Goal: Information Seeking & Learning: Learn about a topic

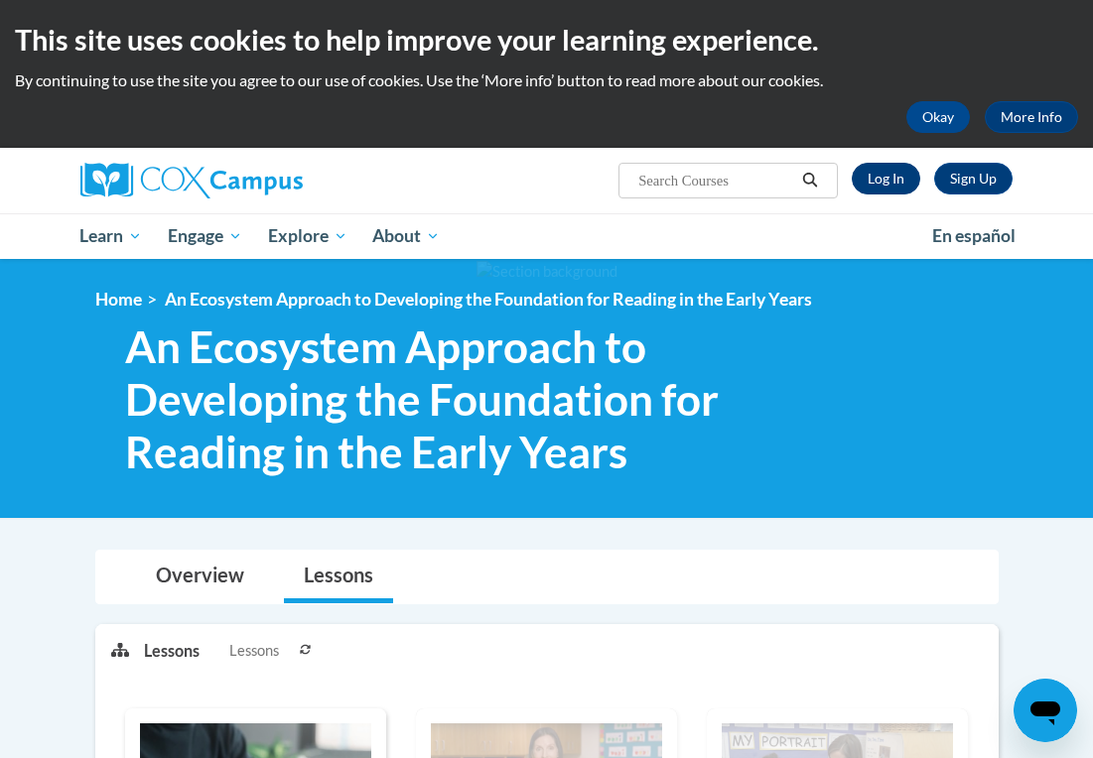
click at [887, 185] on link "Log In" at bounding box center [886, 179] width 68 height 32
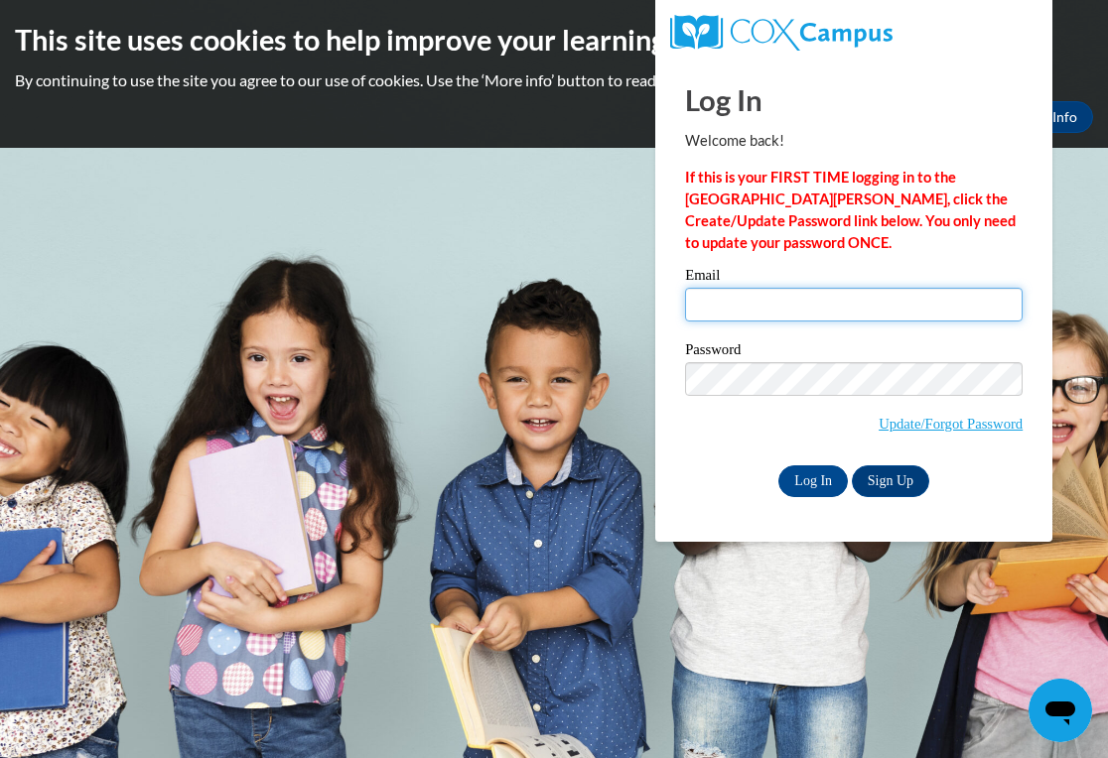
type input "natalie.schwartz8@gmail.com"
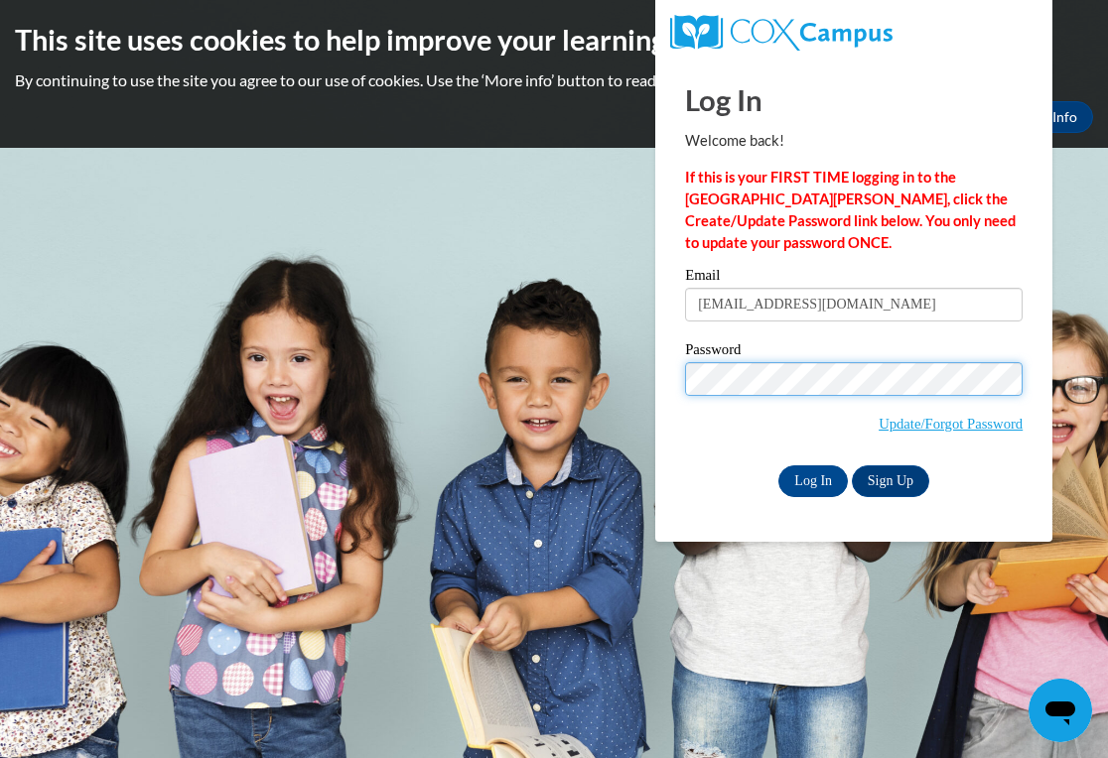
click at [811, 477] on input "Log In" at bounding box center [812, 482] width 69 height 32
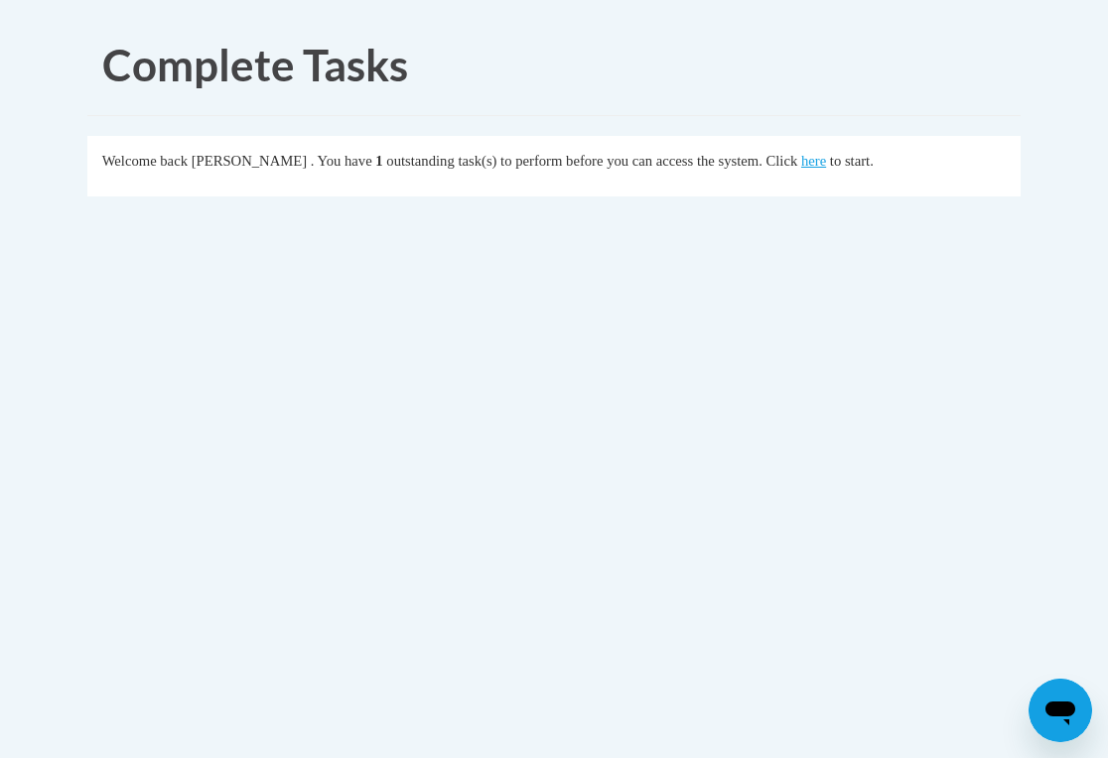
click at [868, 170] on div "Welcome back natalie schwartz . You have 1 outstanding task(s) to perform befor…" at bounding box center [554, 161] width 904 height 22
click at [826, 162] on link "here" at bounding box center [813, 161] width 25 height 16
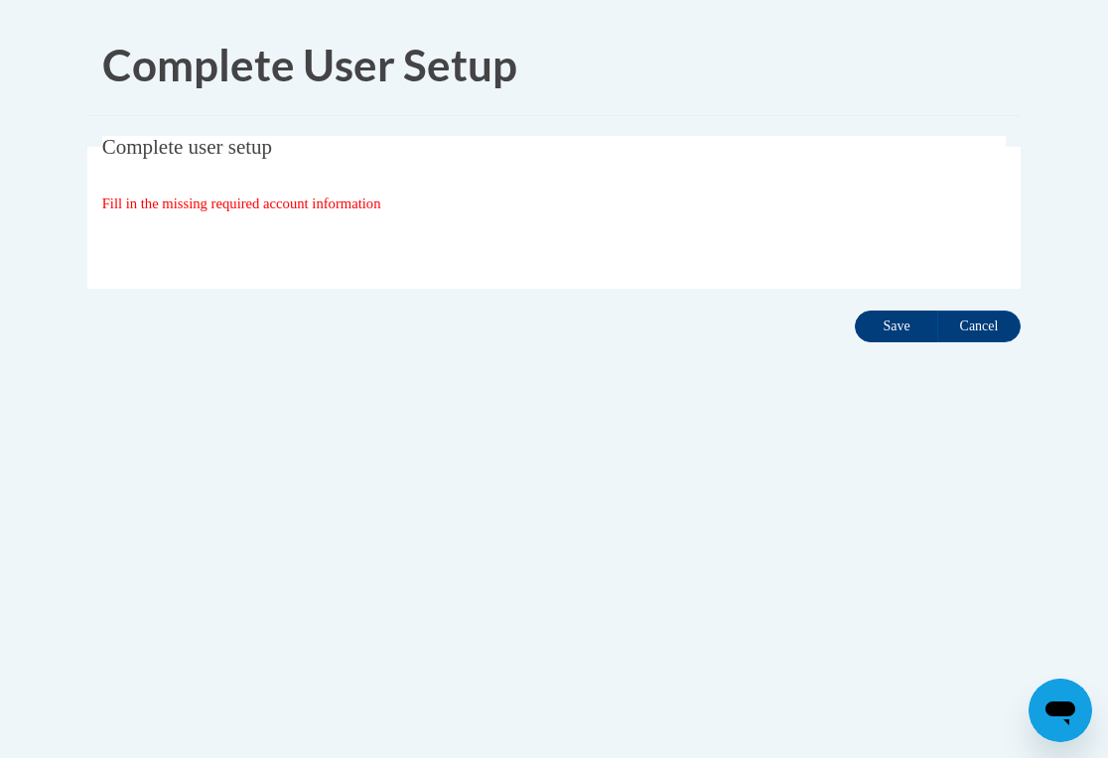
click at [904, 332] on input "Save" at bounding box center [896, 327] width 83 height 32
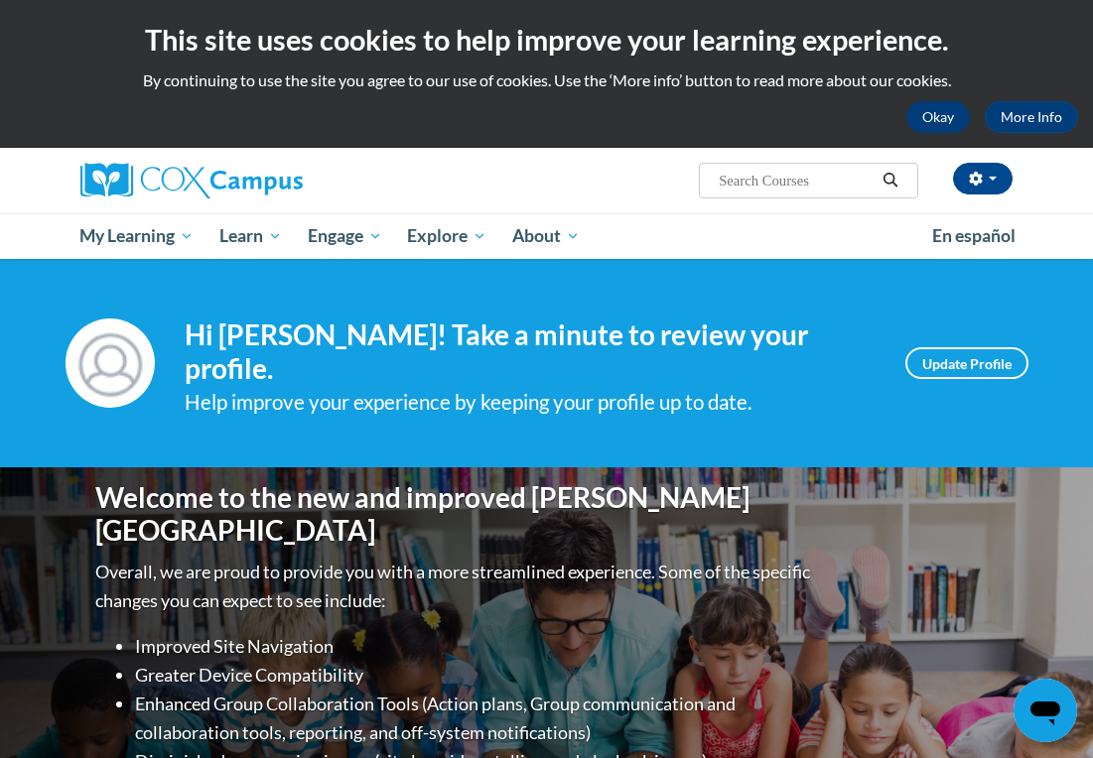
click at [938, 121] on button "Okay" at bounding box center [938, 117] width 64 height 32
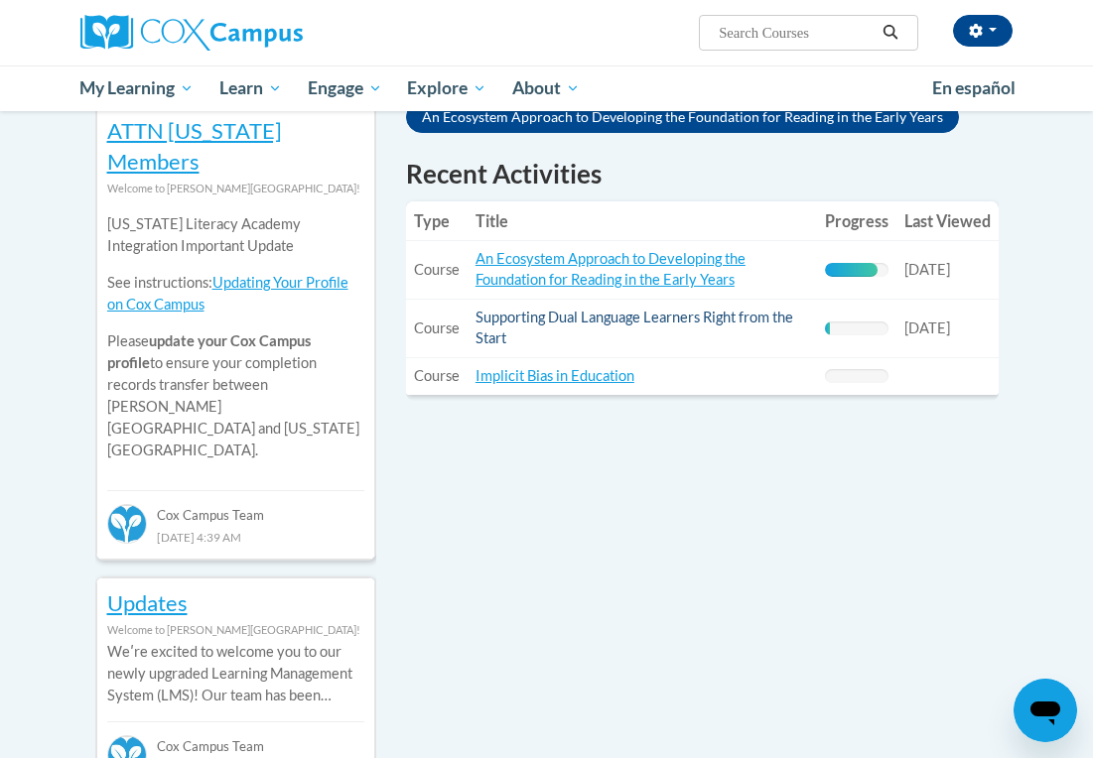
scroll to position [673, 0]
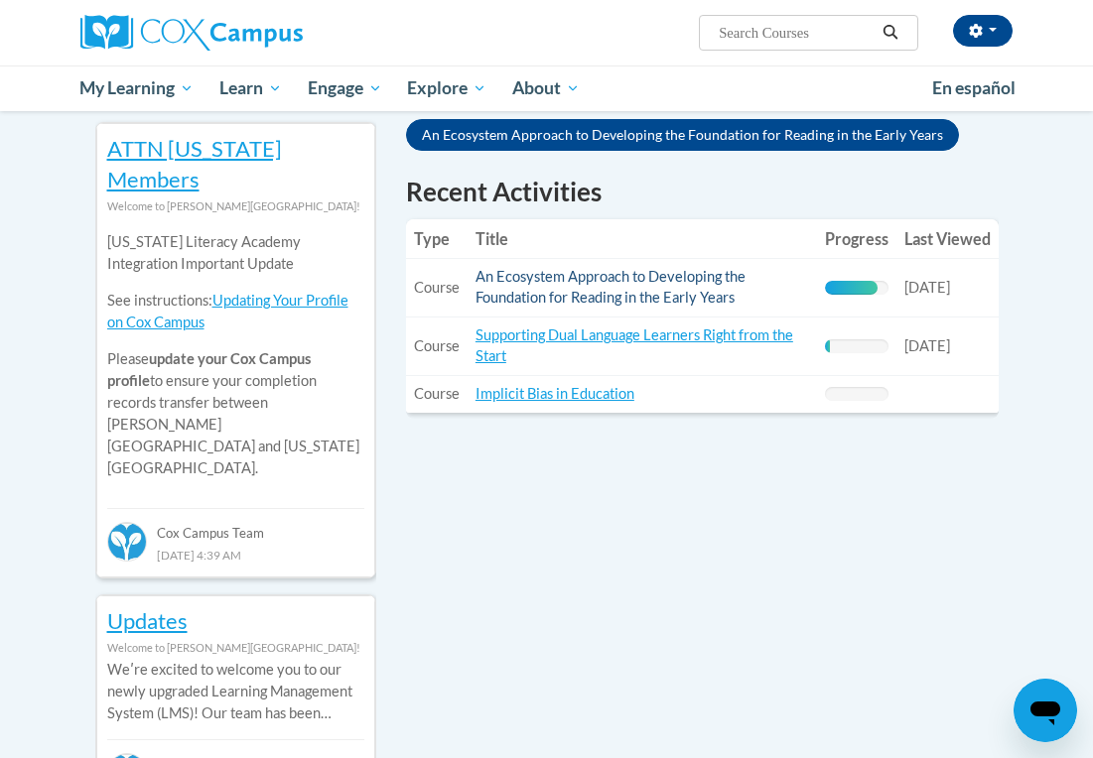
click at [519, 295] on link "An Ecosystem Approach to Developing the Foundation for Reading in the Early Yea…" at bounding box center [610, 287] width 270 height 38
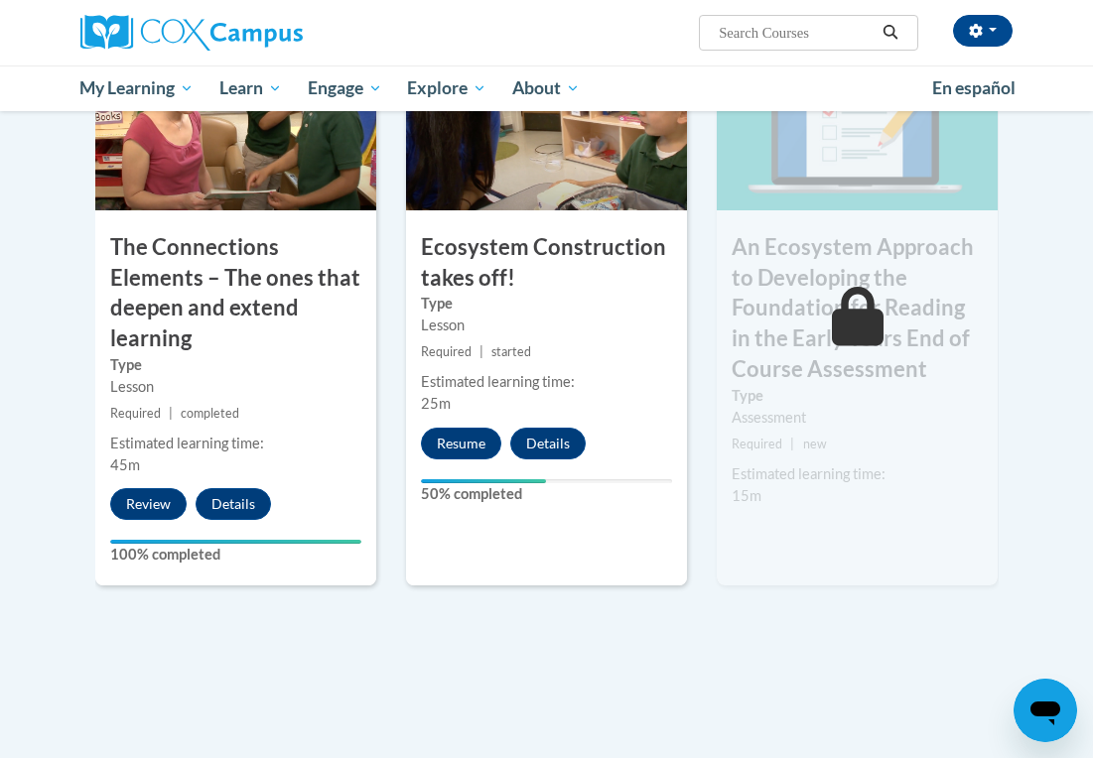
scroll to position [1800, 0]
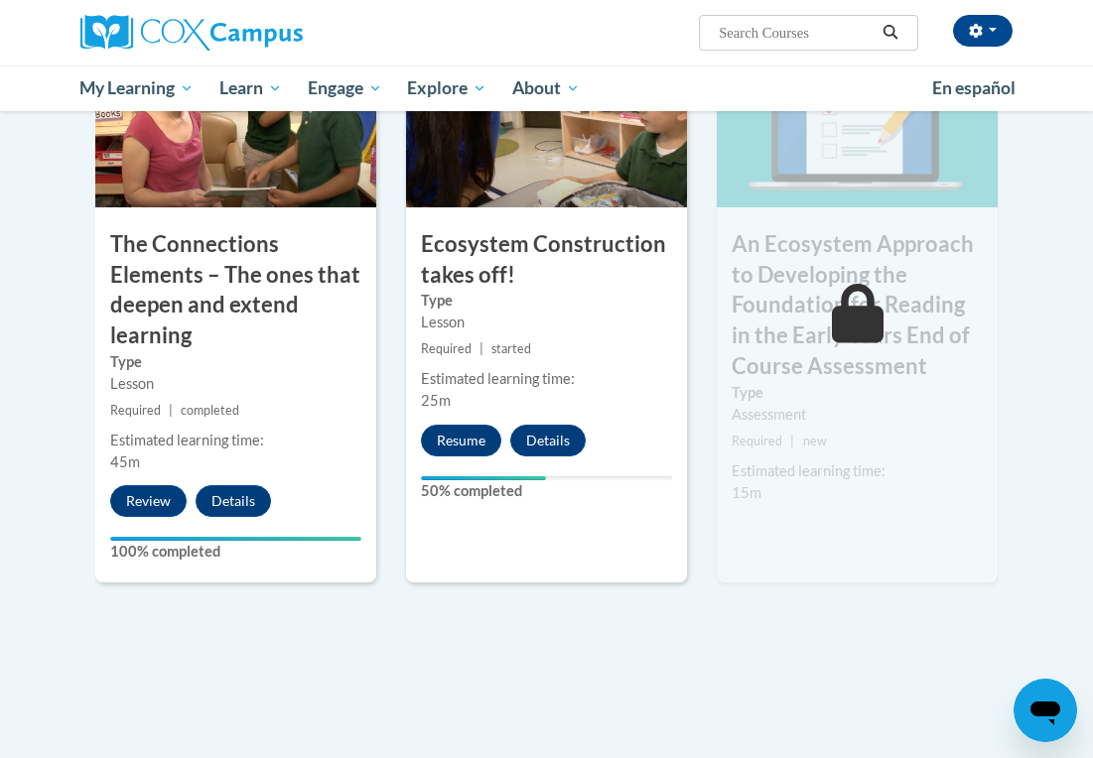
click at [486, 446] on div "8 Ecosystem Construction takes off! Type Lesson Required | started Estimated le…" at bounding box center [546, 296] width 281 height 575
click at [555, 429] on button "Details" at bounding box center [547, 441] width 75 height 32
click at [243, 495] on button "Details" at bounding box center [233, 501] width 75 height 32
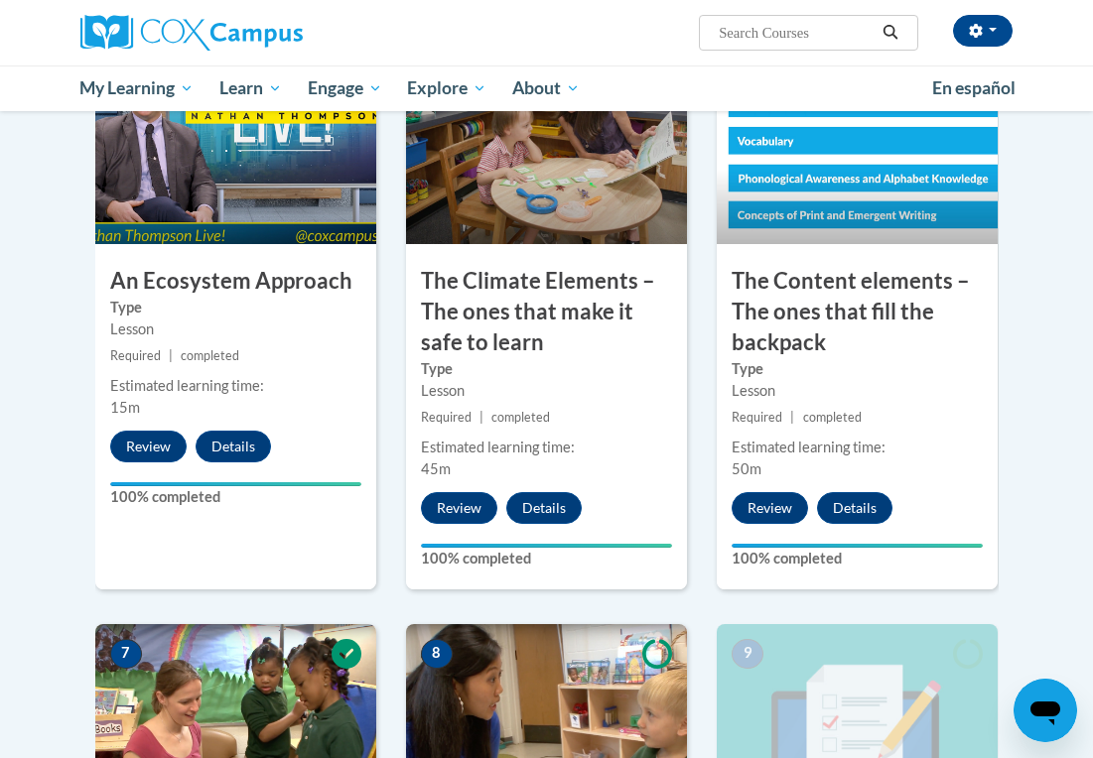
scroll to position [1105, 0]
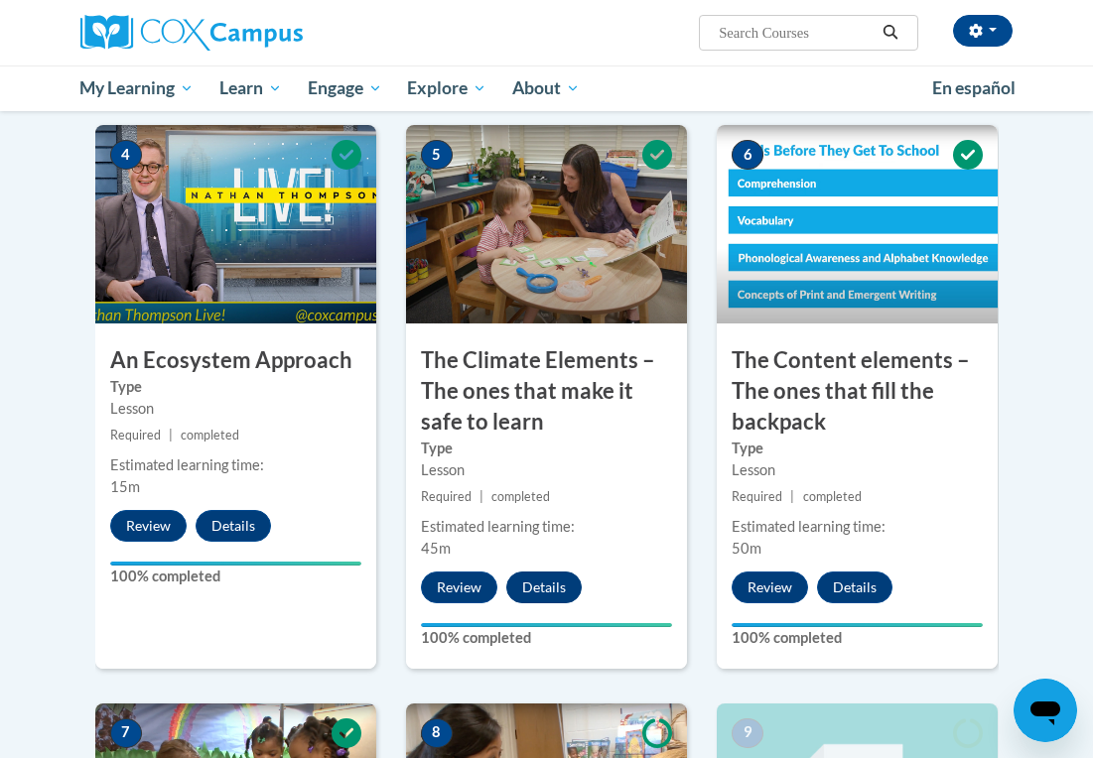
click at [545, 582] on button "Details" at bounding box center [543, 588] width 75 height 32
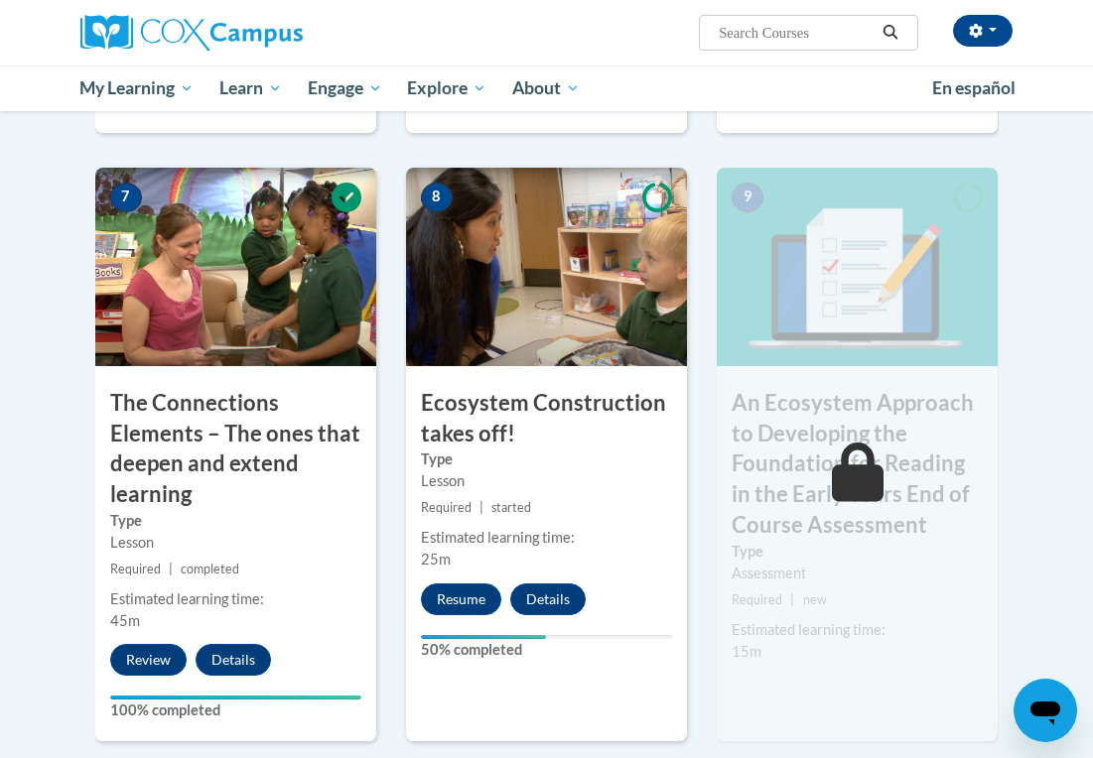
scroll to position [1723, 0]
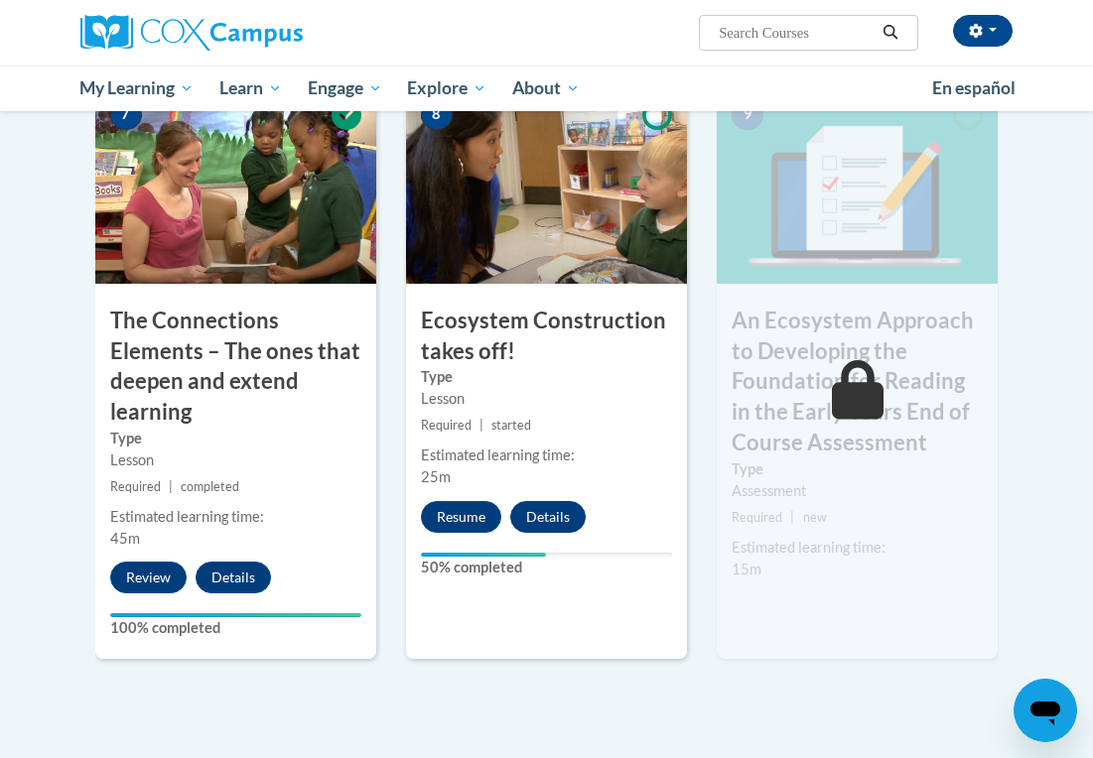
click at [562, 509] on button "Details" at bounding box center [547, 517] width 75 height 32
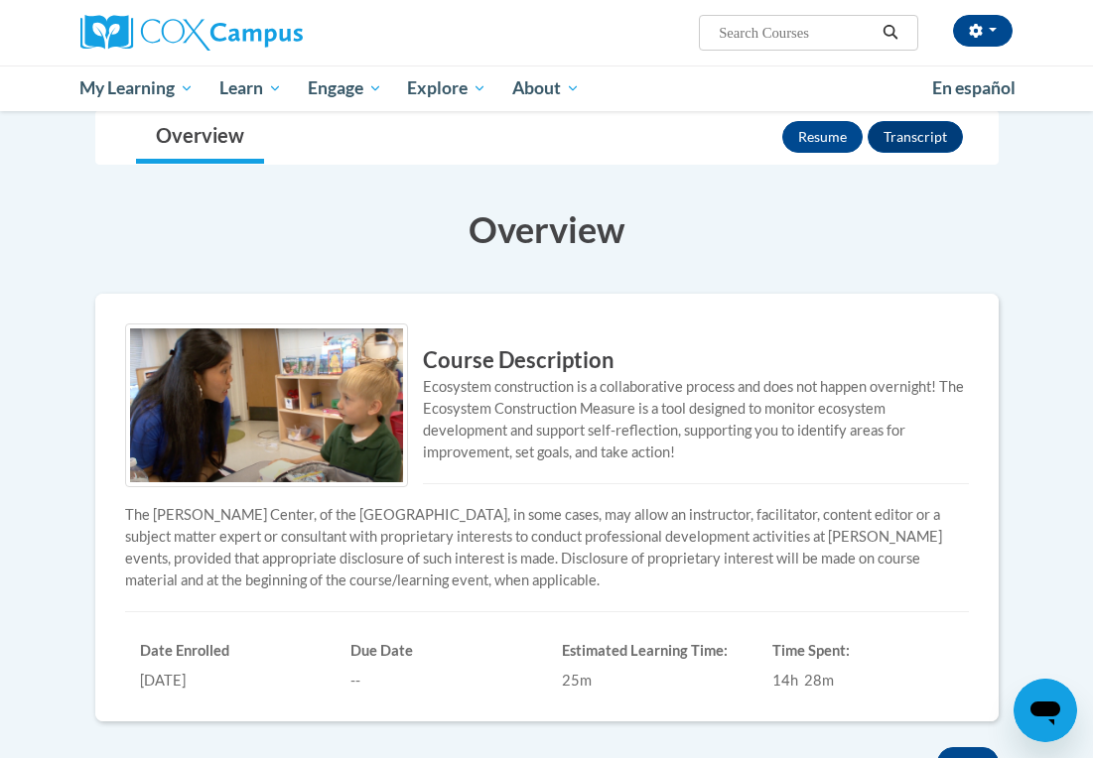
scroll to position [166, 0]
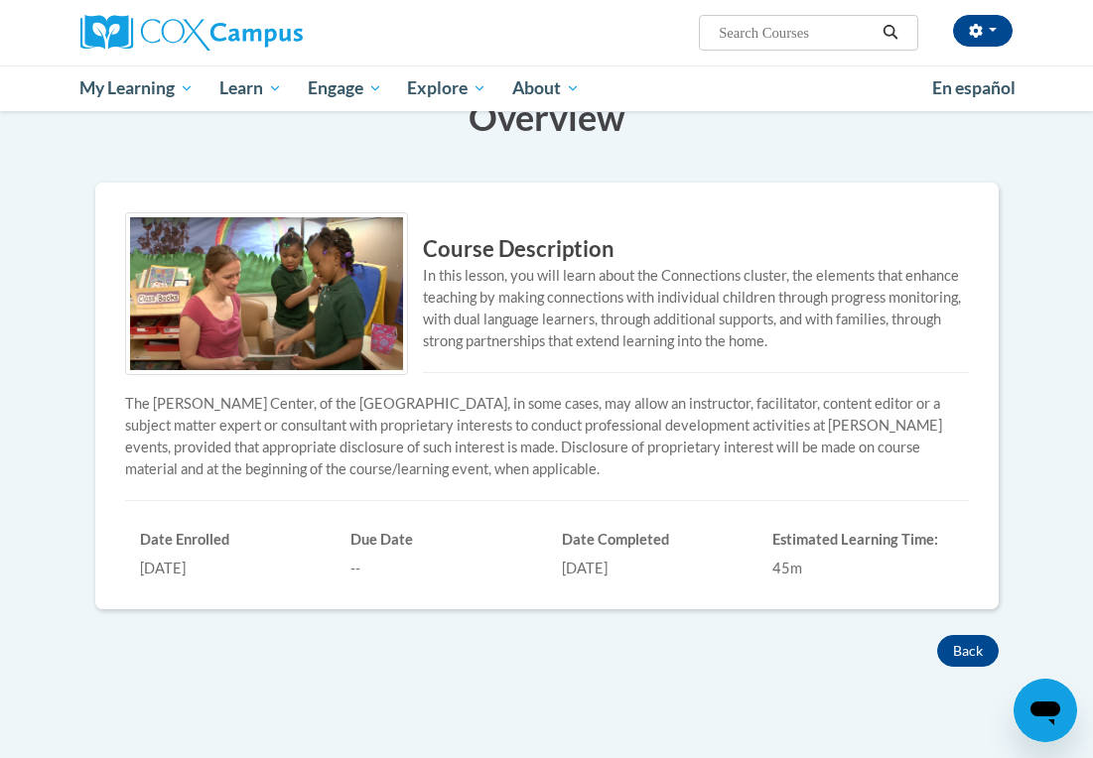
scroll to position [397, 0]
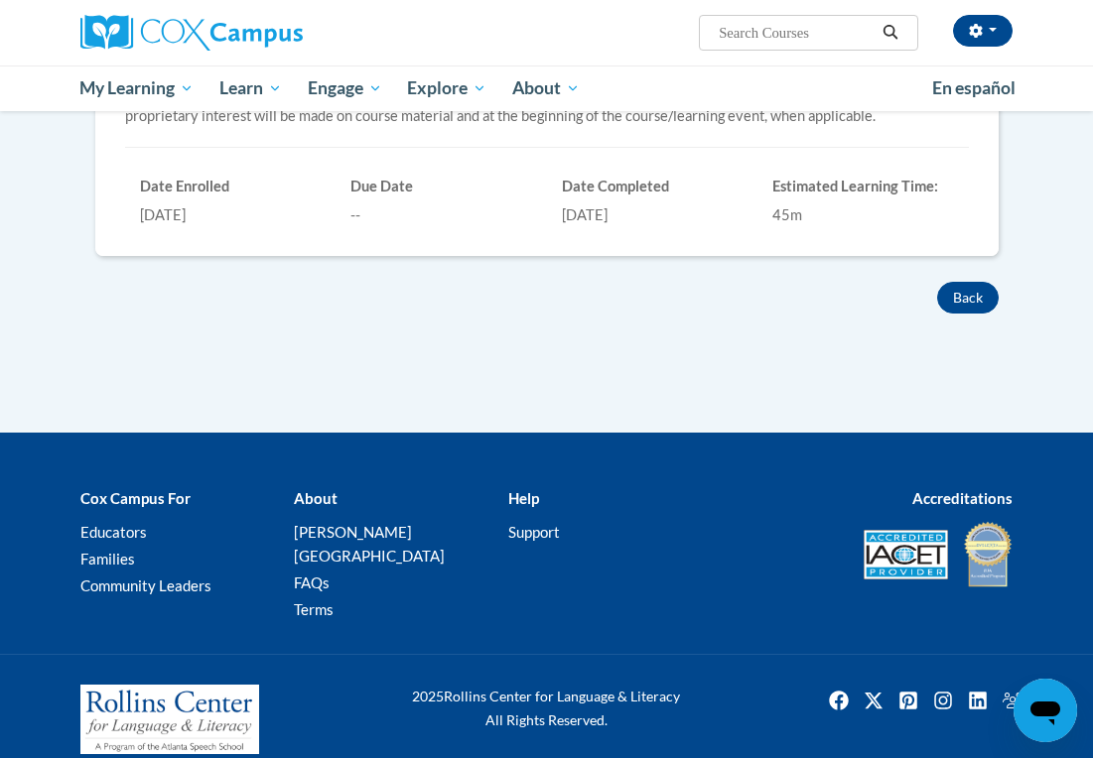
scroll to position [681, 0]
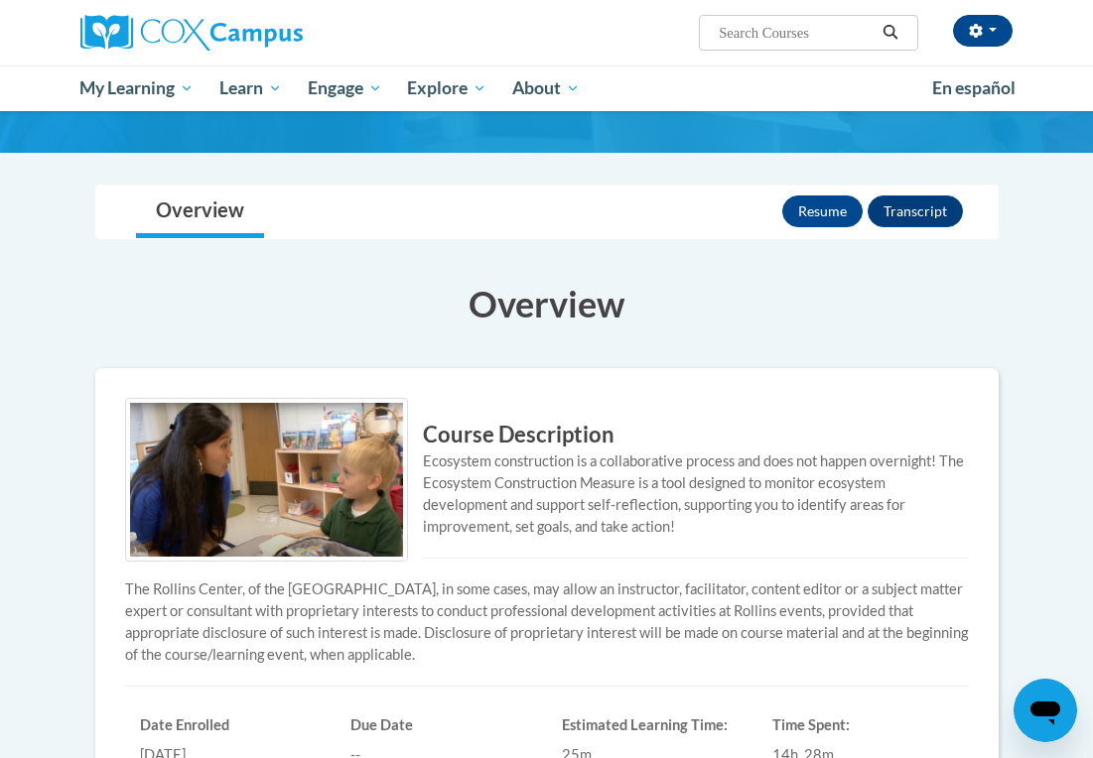
scroll to position [117, 0]
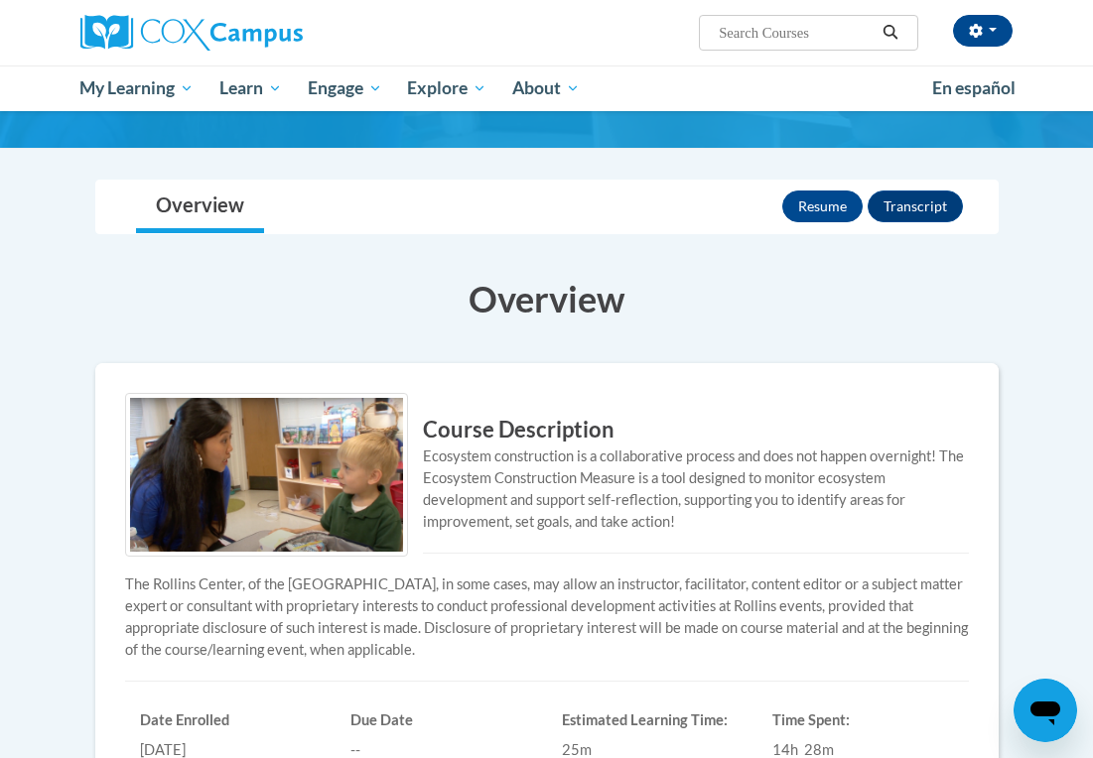
click at [420, 446] on div at bounding box center [274, 482] width 298 height 179
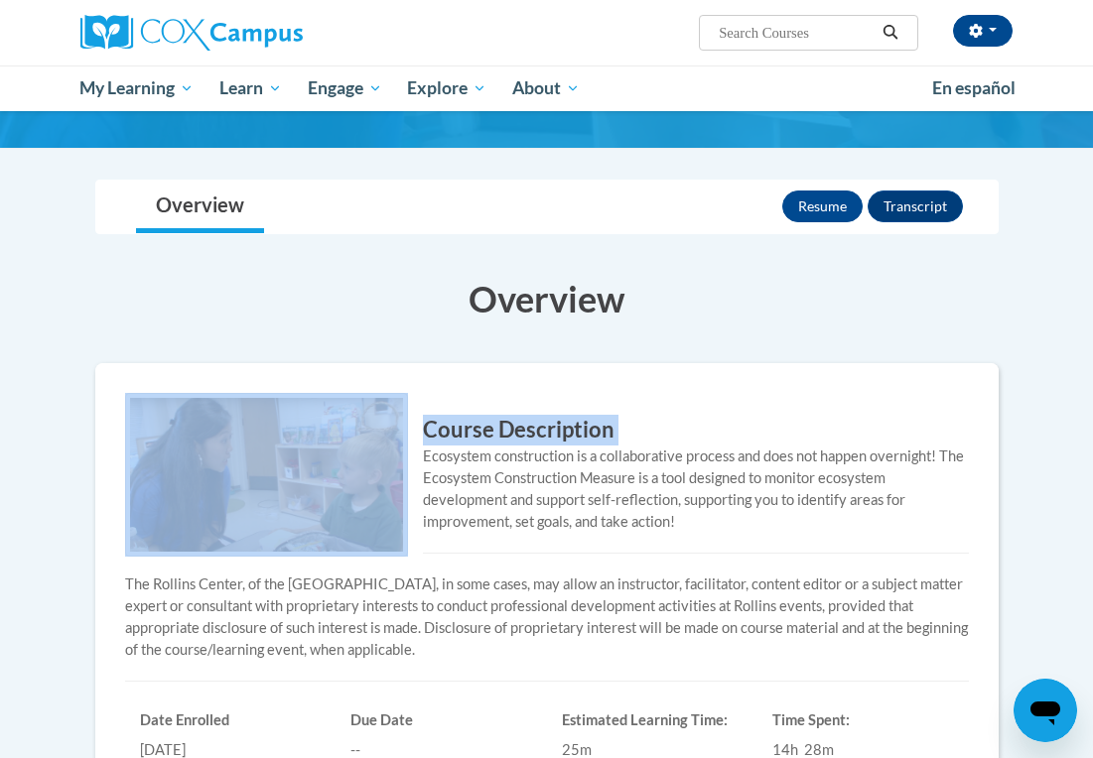
drag, startPoint x: 424, startPoint y: 453, endPoint x: 637, endPoint y: 552, distance: 235.4
click at [637, 552] on div "Course Description Ecosystem construction is a collaborative process and does n…" at bounding box center [547, 576] width 874 height 367
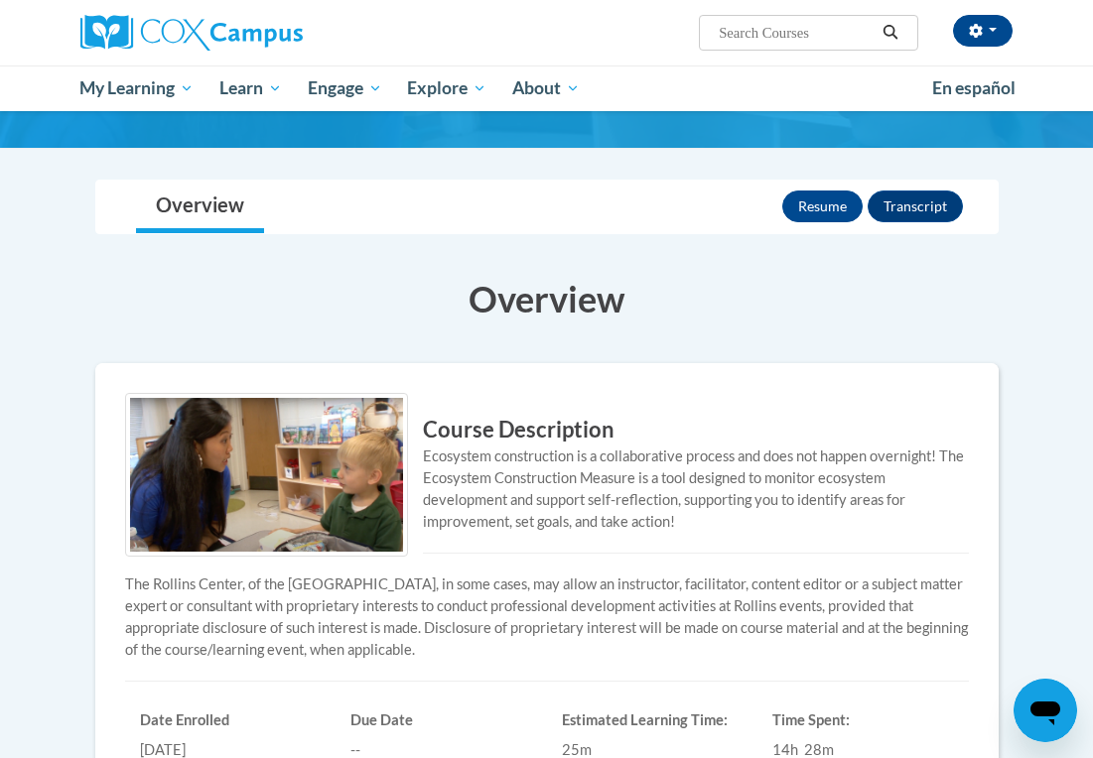
click at [643, 568] on div "Course Description Ecosystem construction is a collaborative process and does n…" at bounding box center [547, 576] width 874 height 367
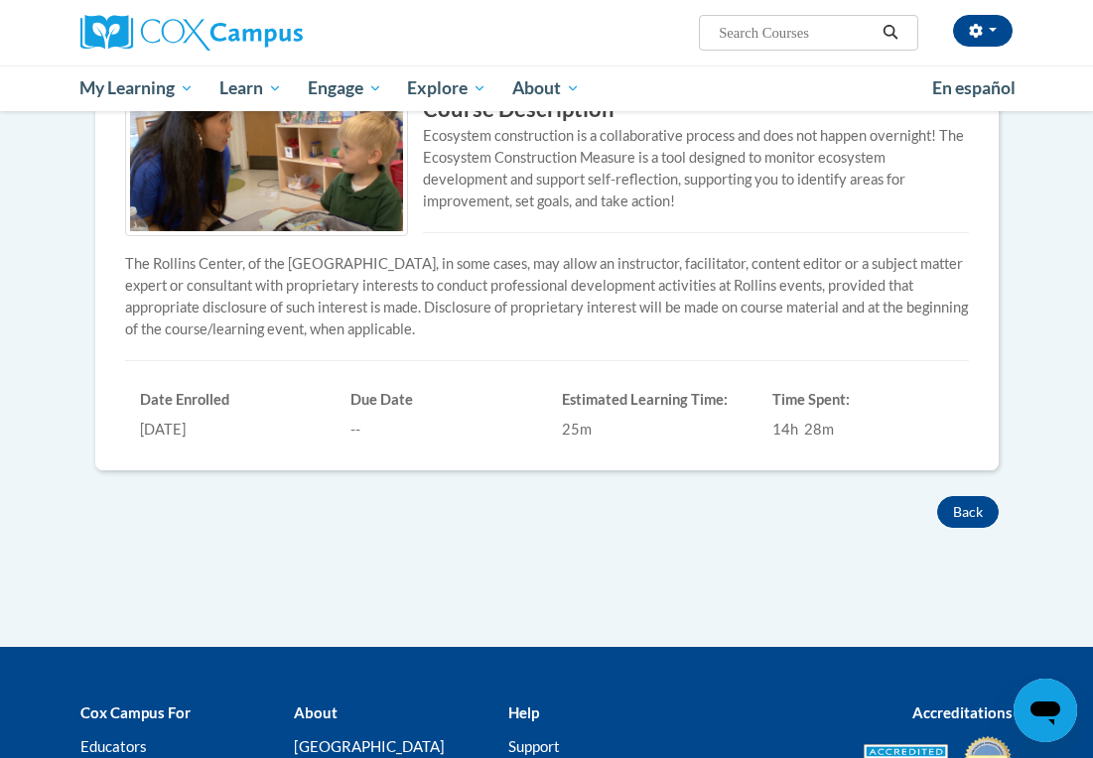
scroll to position [436, 0]
